Goal: Find specific fact

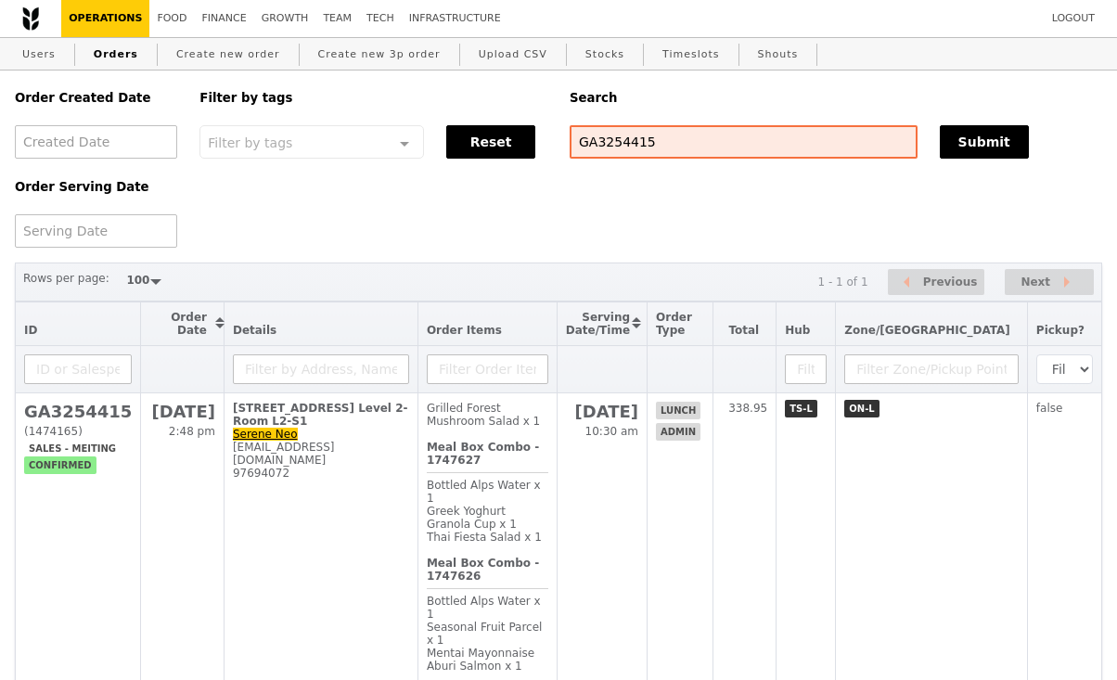
select select "100"
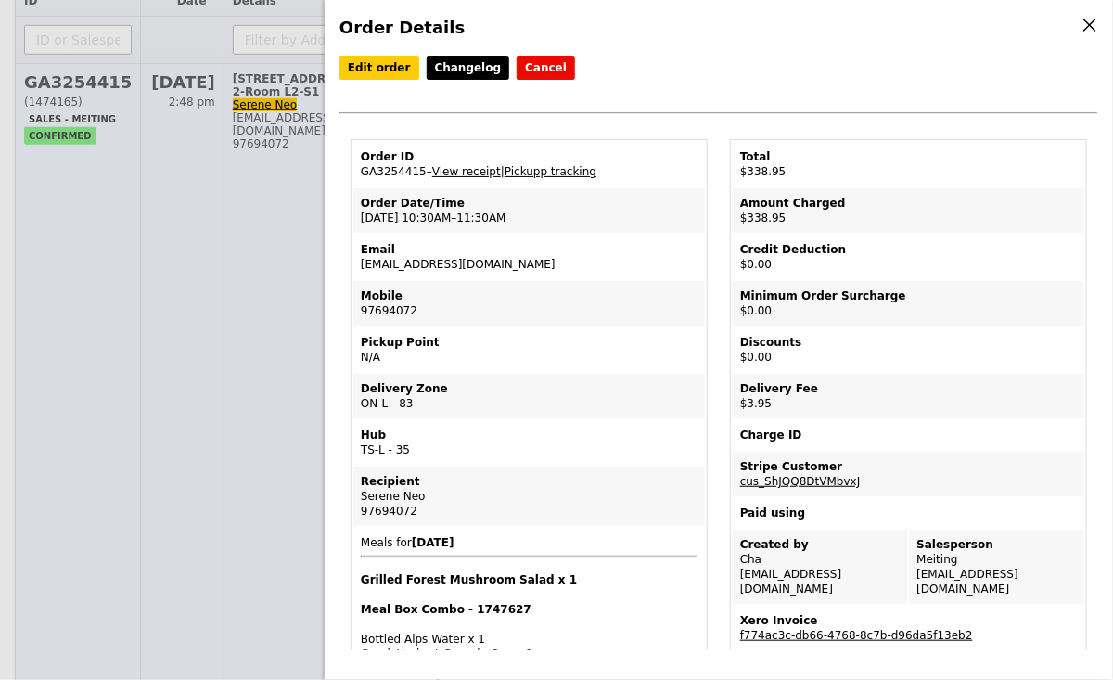
scroll to position [350, 0]
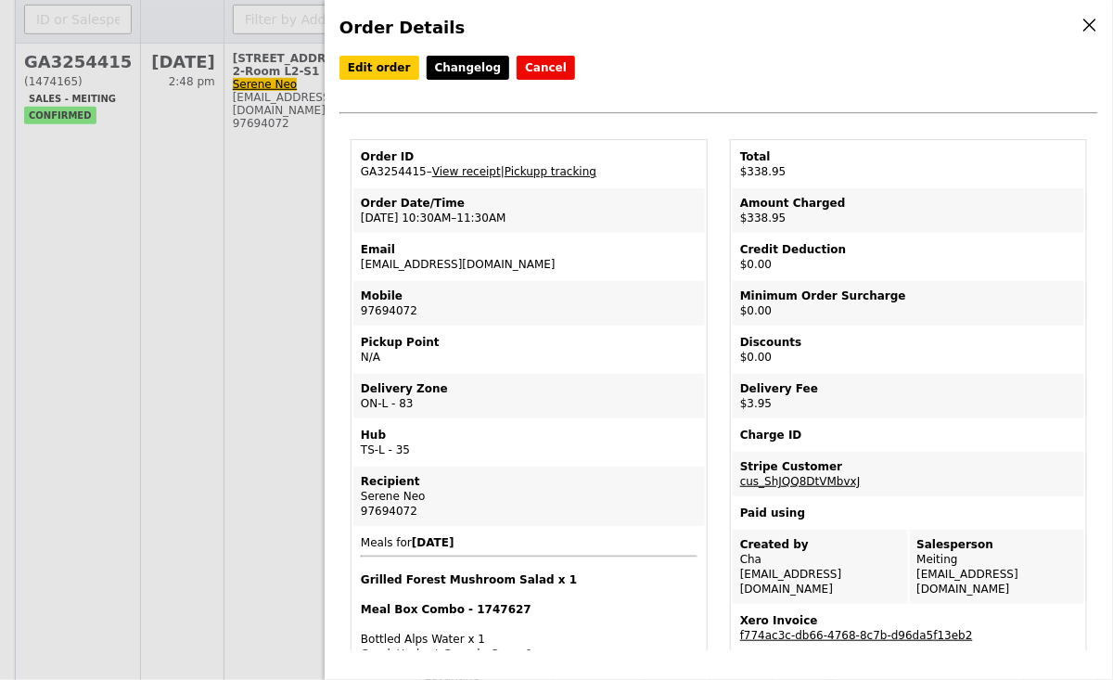
click at [397, 504] on div "97694072" at bounding box center [529, 511] width 337 height 15
copy div "97694072"
click at [433, 491] on div "Serene Neo" at bounding box center [529, 496] width 337 height 15
drag, startPoint x: 432, startPoint y: 491, endPoint x: 358, endPoint y: 490, distance: 74.2
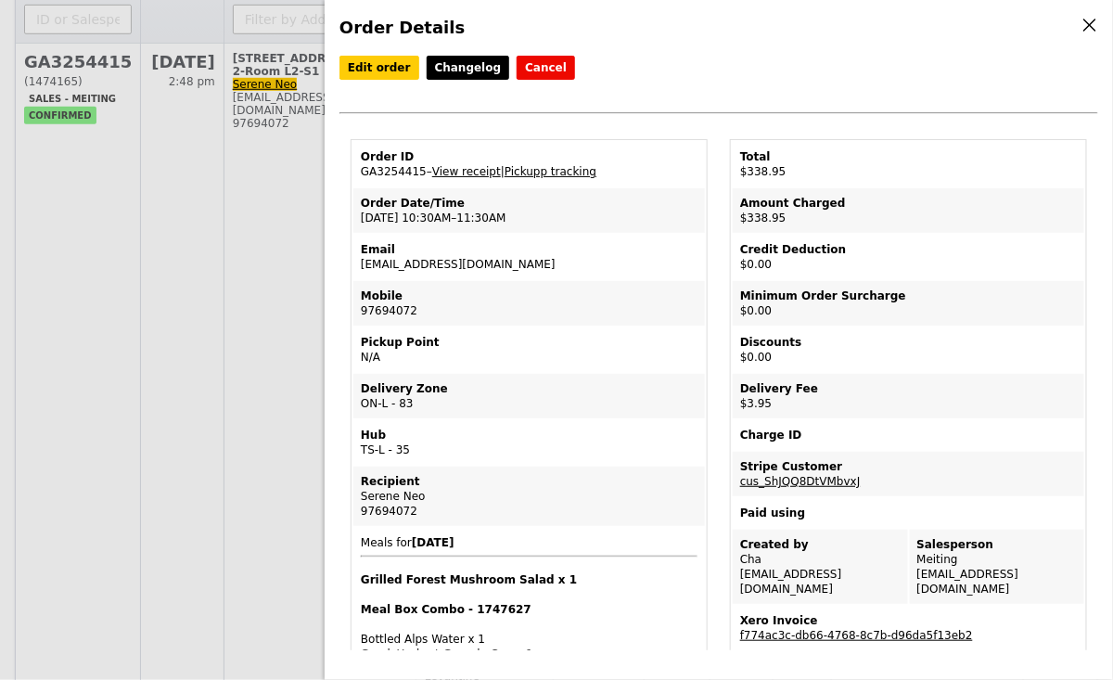
click at [358, 490] on td "Recipient Serene Neo 97694072" at bounding box center [529, 496] width 352 height 59
copy div "Serene Neo"
